Goal: Transaction & Acquisition: Book appointment/travel/reservation

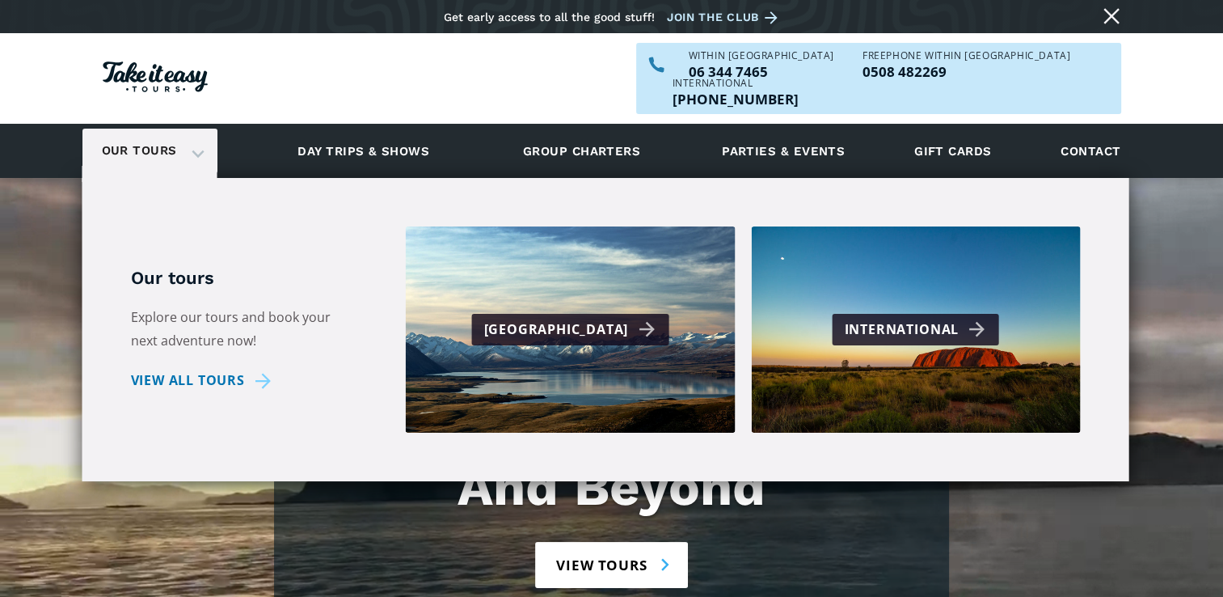
click at [167, 132] on link "Our tours" at bounding box center [139, 151] width 99 height 38
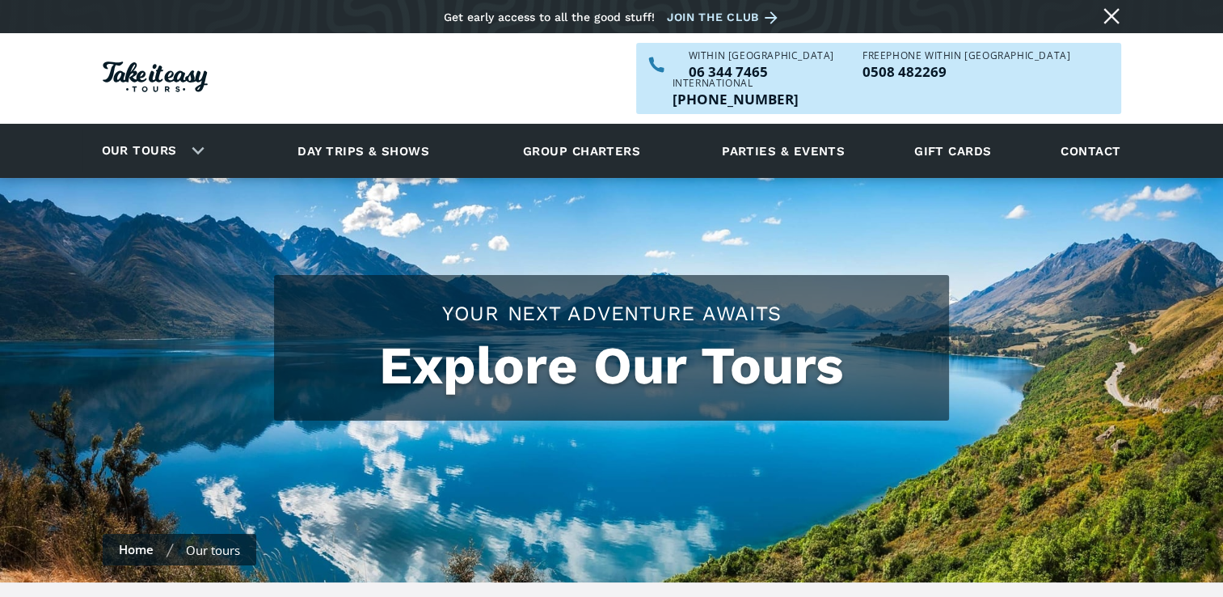
checkbox input "true"
click at [194, 129] on div "Our tours" at bounding box center [149, 151] width 135 height 44
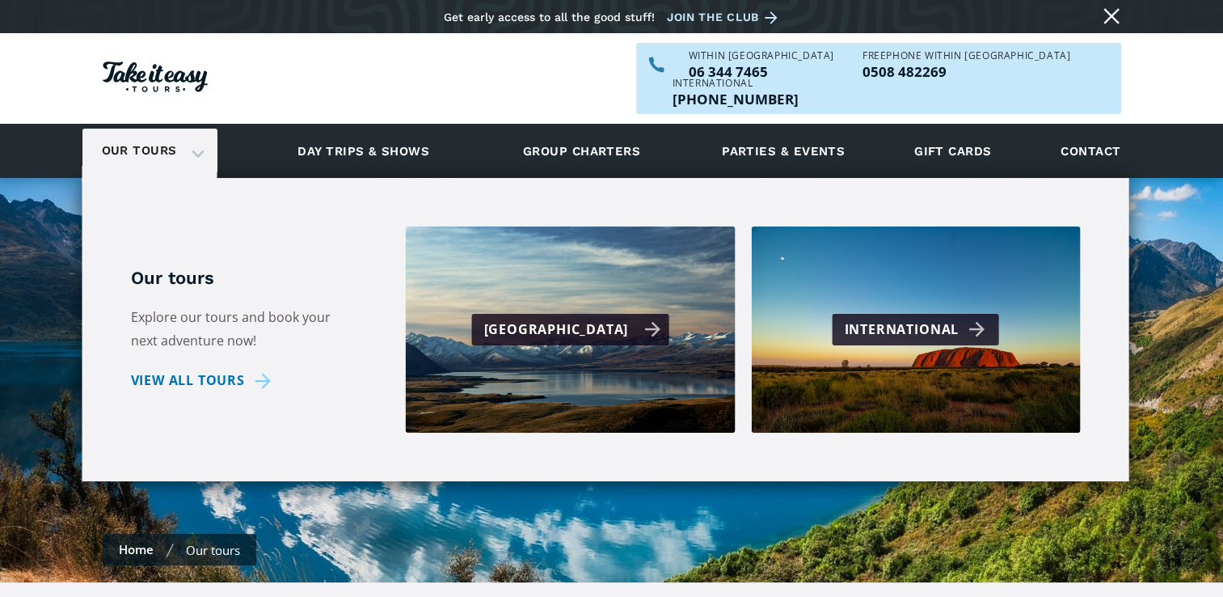
click at [571, 318] on div "[GEOGRAPHIC_DATA]" at bounding box center [571, 329] width 177 height 23
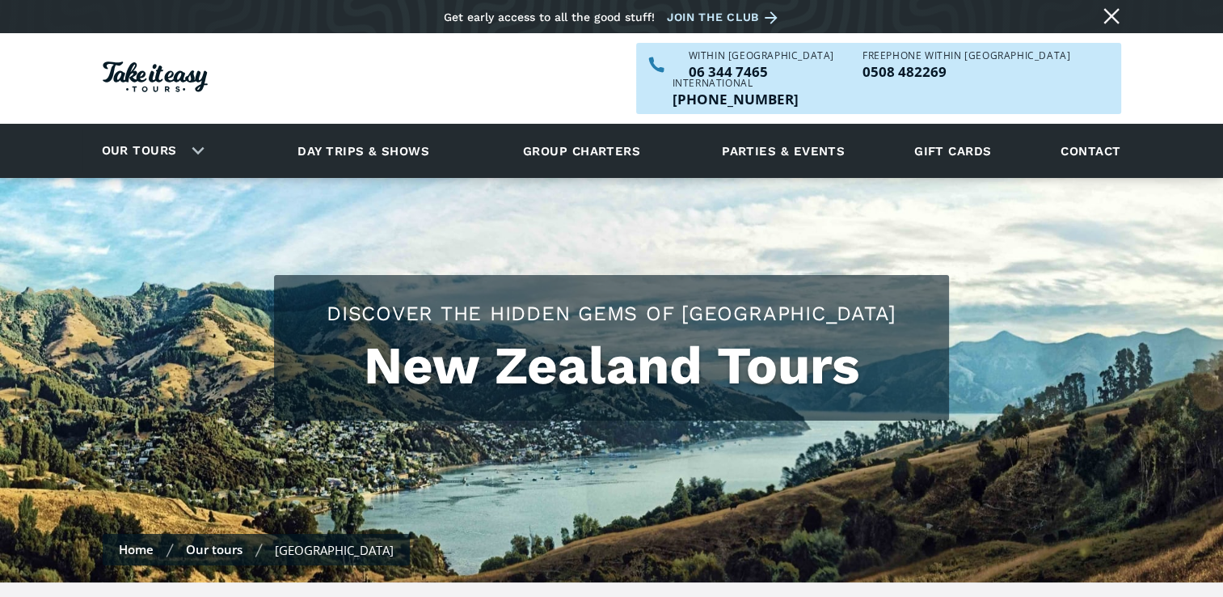
click at [621, 343] on h1 "New Zealand Tours" at bounding box center [611, 365] width 643 height 61
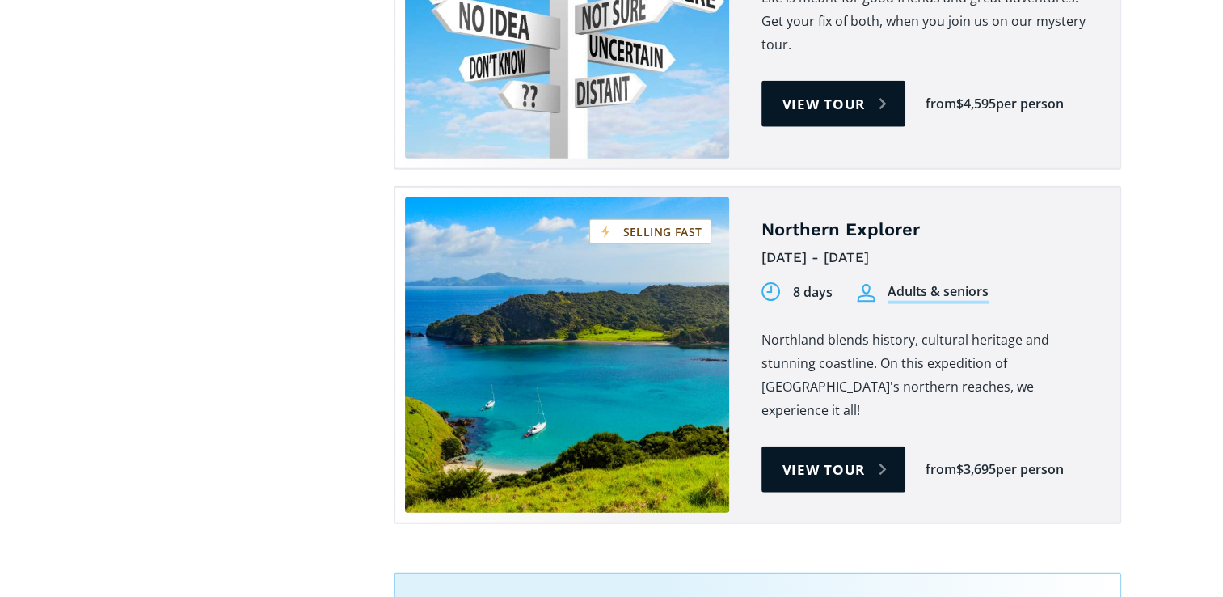
scroll to position [3805, 0]
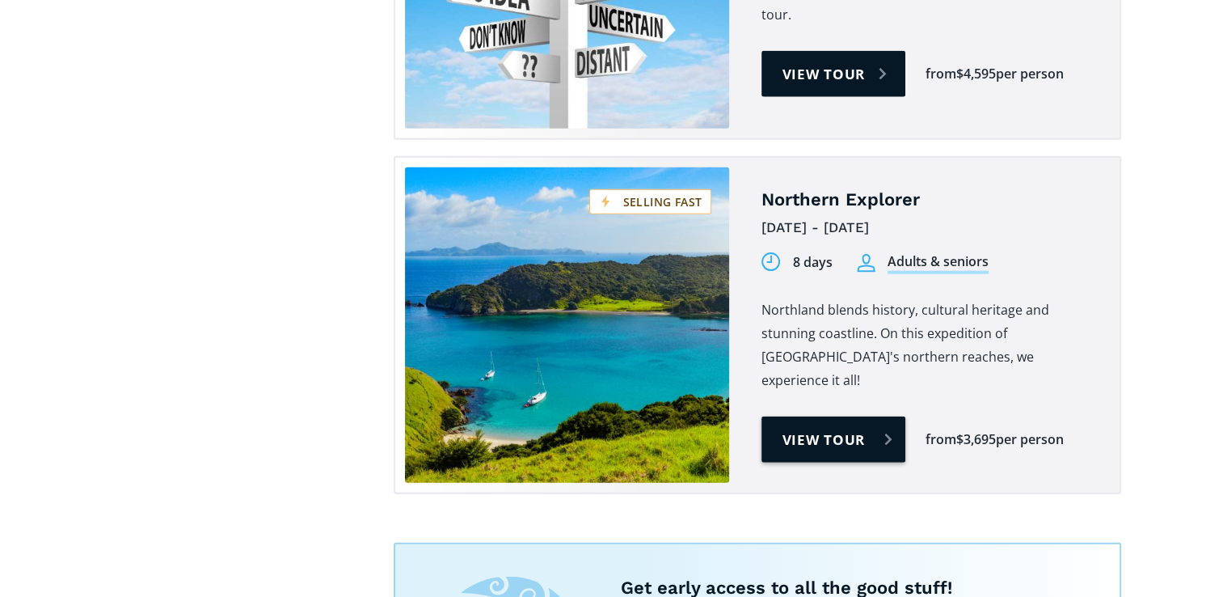
click at [837, 416] on link "View tour" at bounding box center [833, 439] width 145 height 46
